Goal: Task Accomplishment & Management: Manage account settings

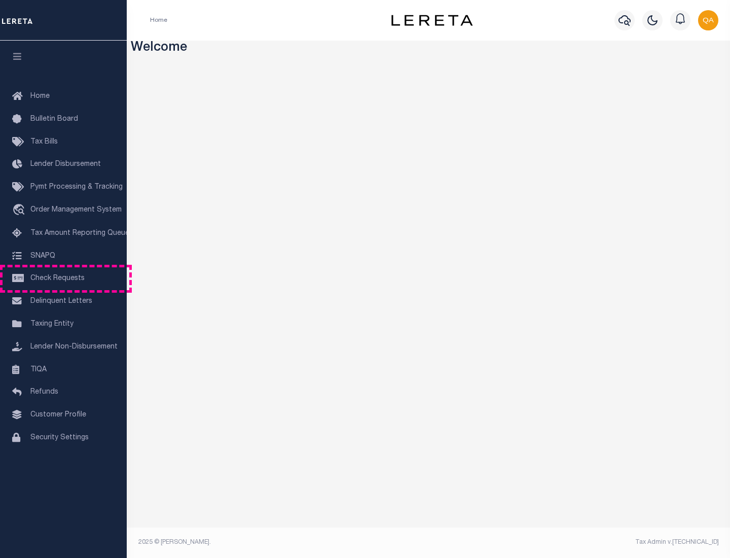
click at [63, 278] on span "Check Requests" at bounding box center [57, 278] width 54 height 7
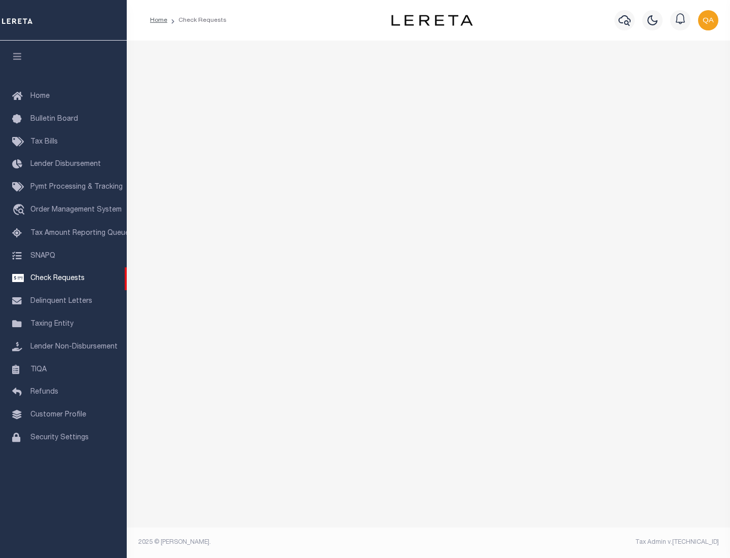
select select "50"
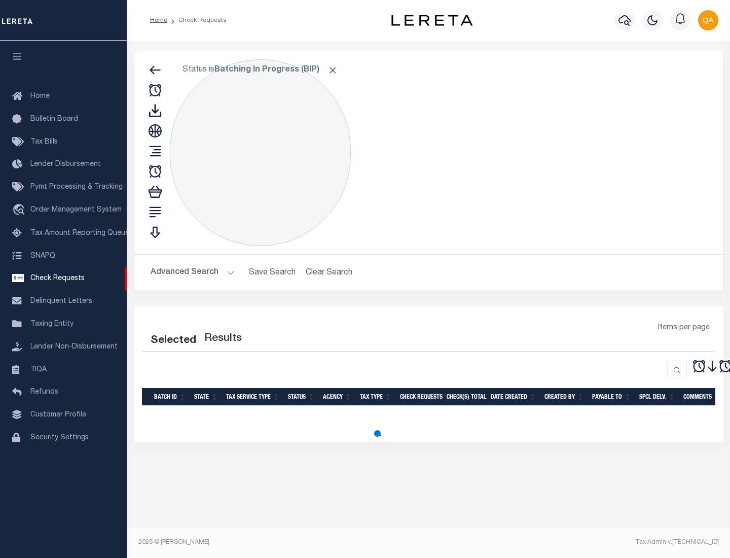
select select "50"
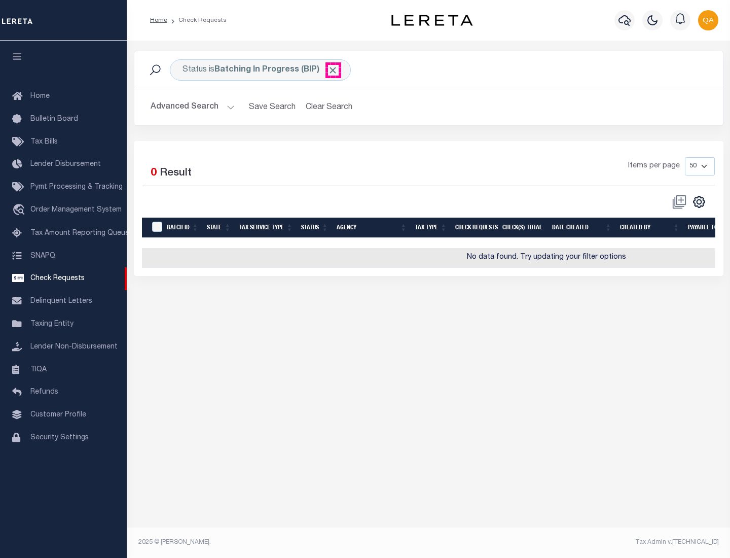
click at [333, 70] on span "Click to Remove" at bounding box center [333, 70] width 11 height 11
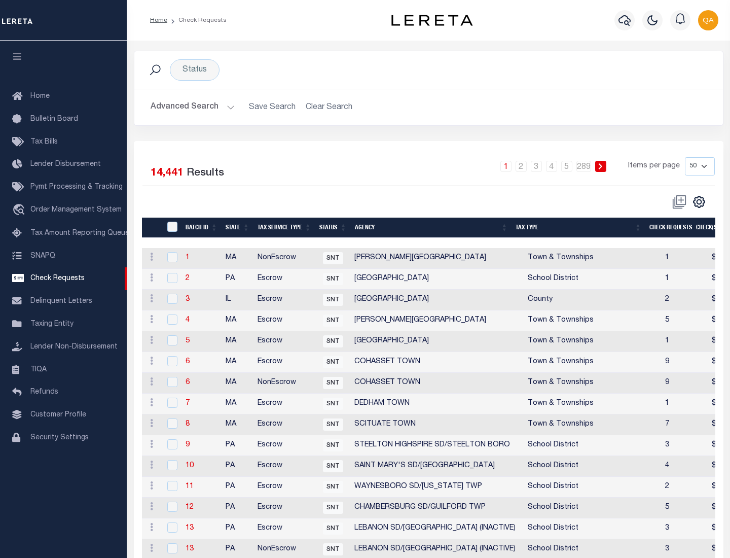
scroll to position [489, 0]
